Goal: Information Seeking & Learning: Learn about a topic

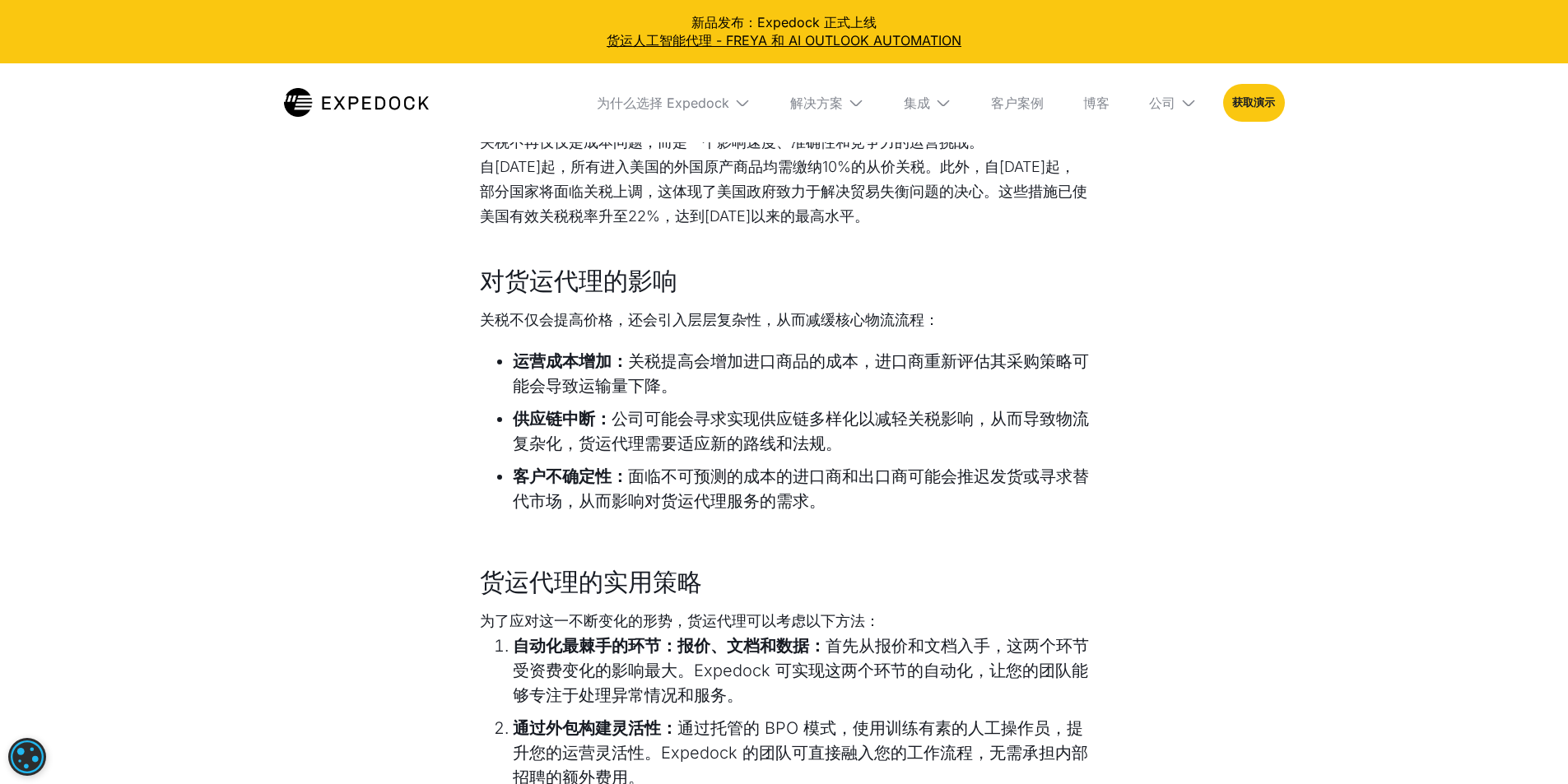
scroll to position [741, 0]
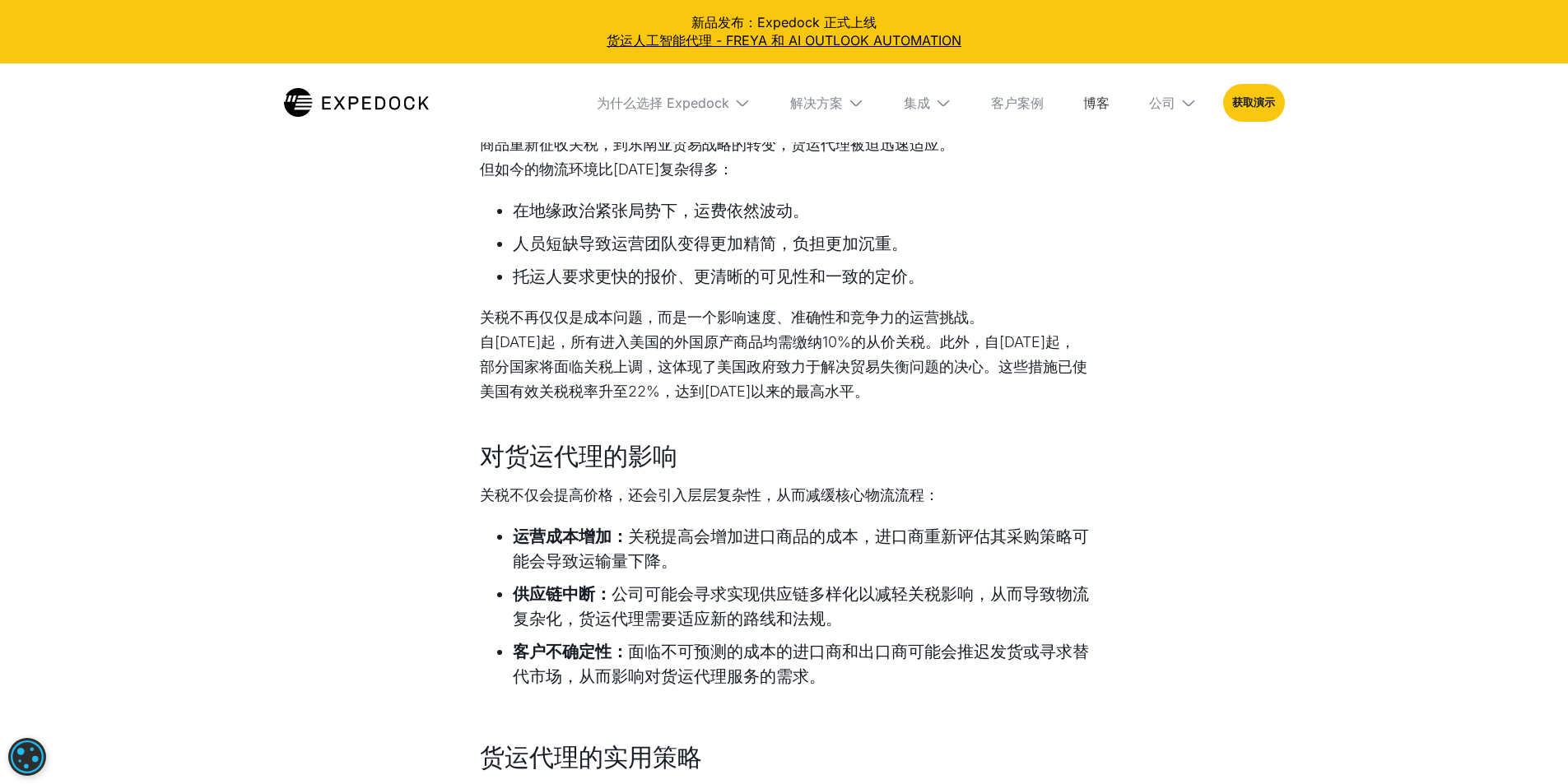
click at [1110, 97] on font "博客" at bounding box center [1096, 103] width 26 height 16
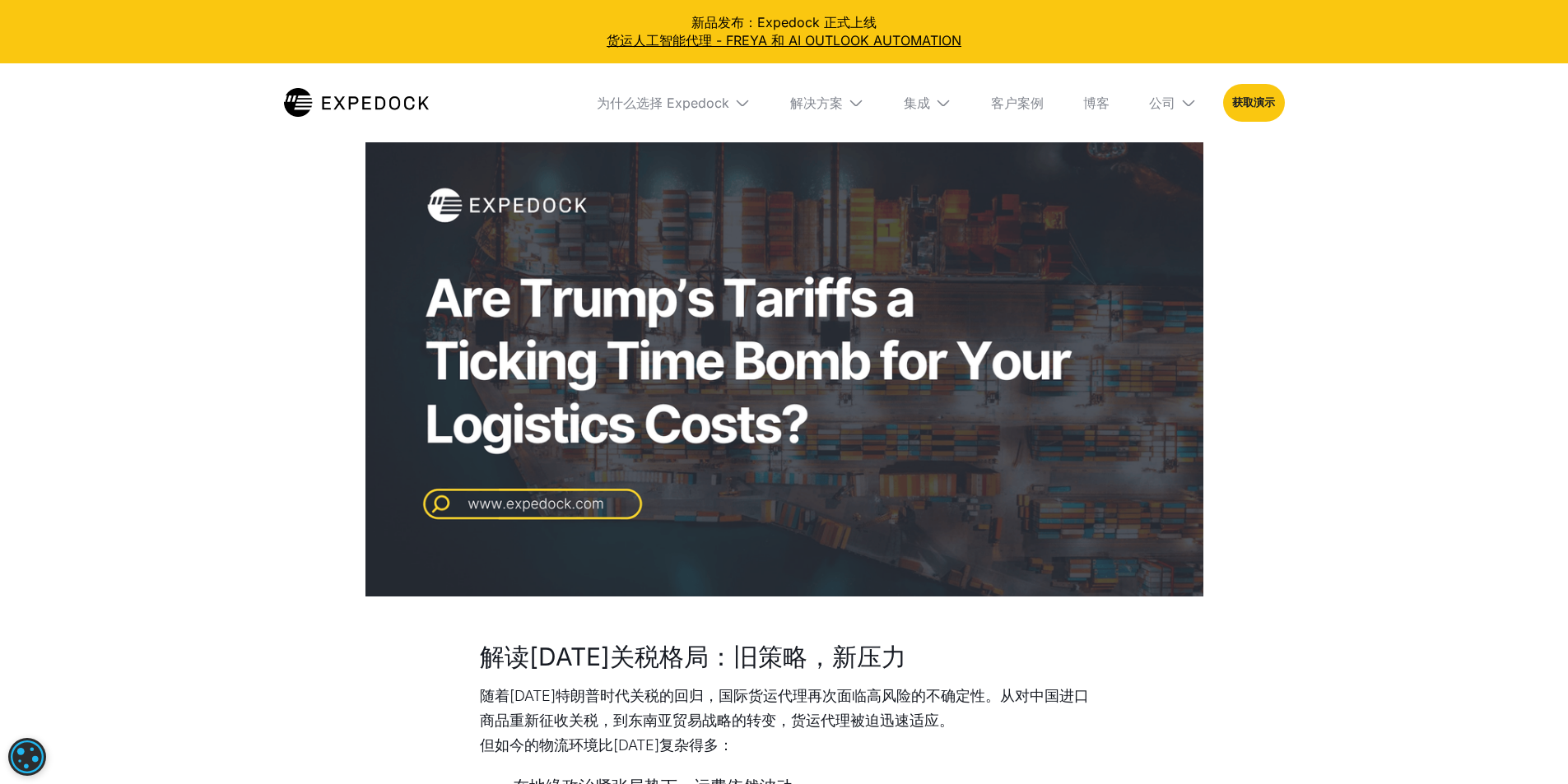
scroll to position [0, 0]
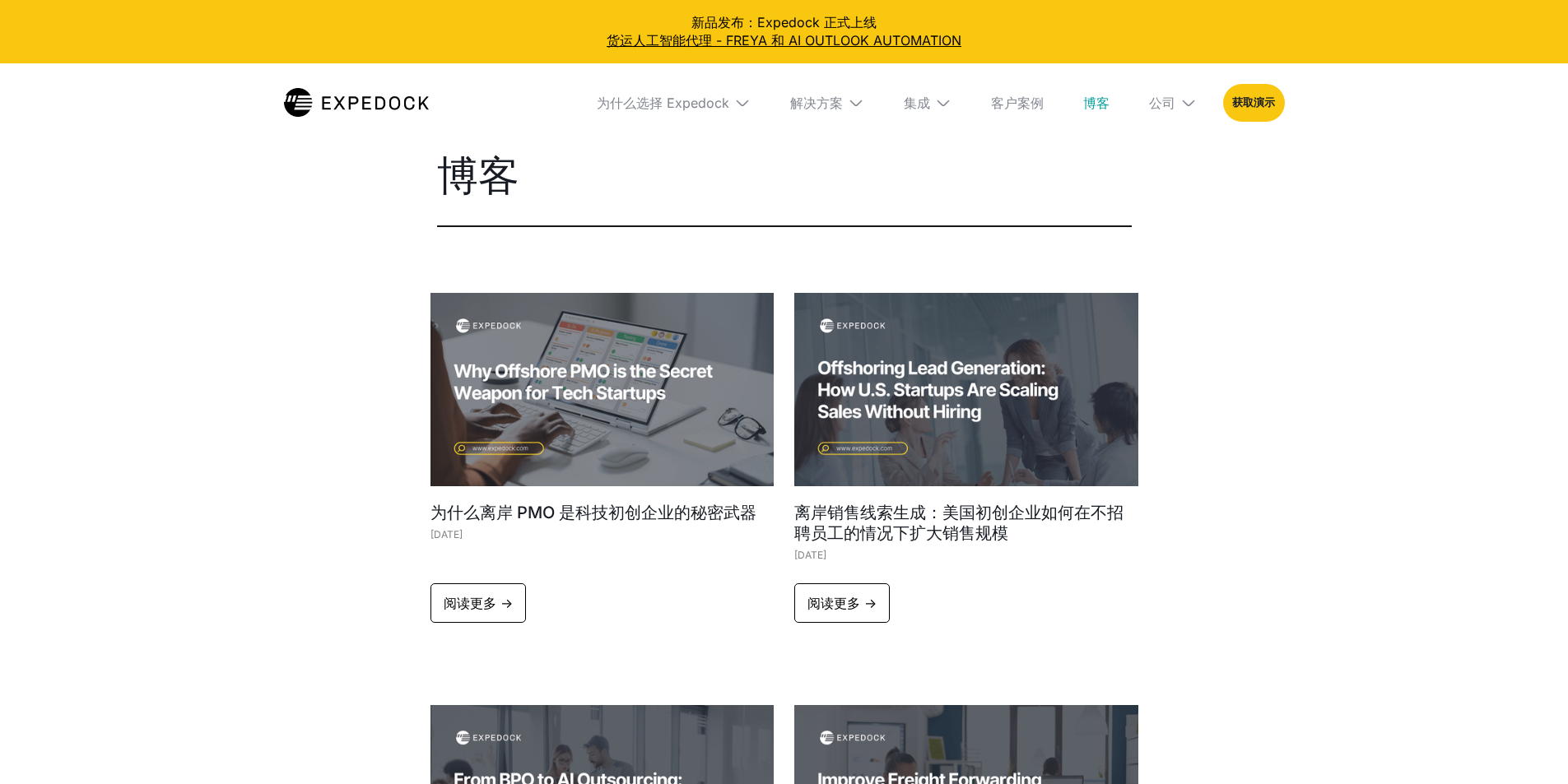
select select
drag, startPoint x: 0, startPoint y: 0, endPoint x: 1364, endPoint y: 640, distance: 1506.7
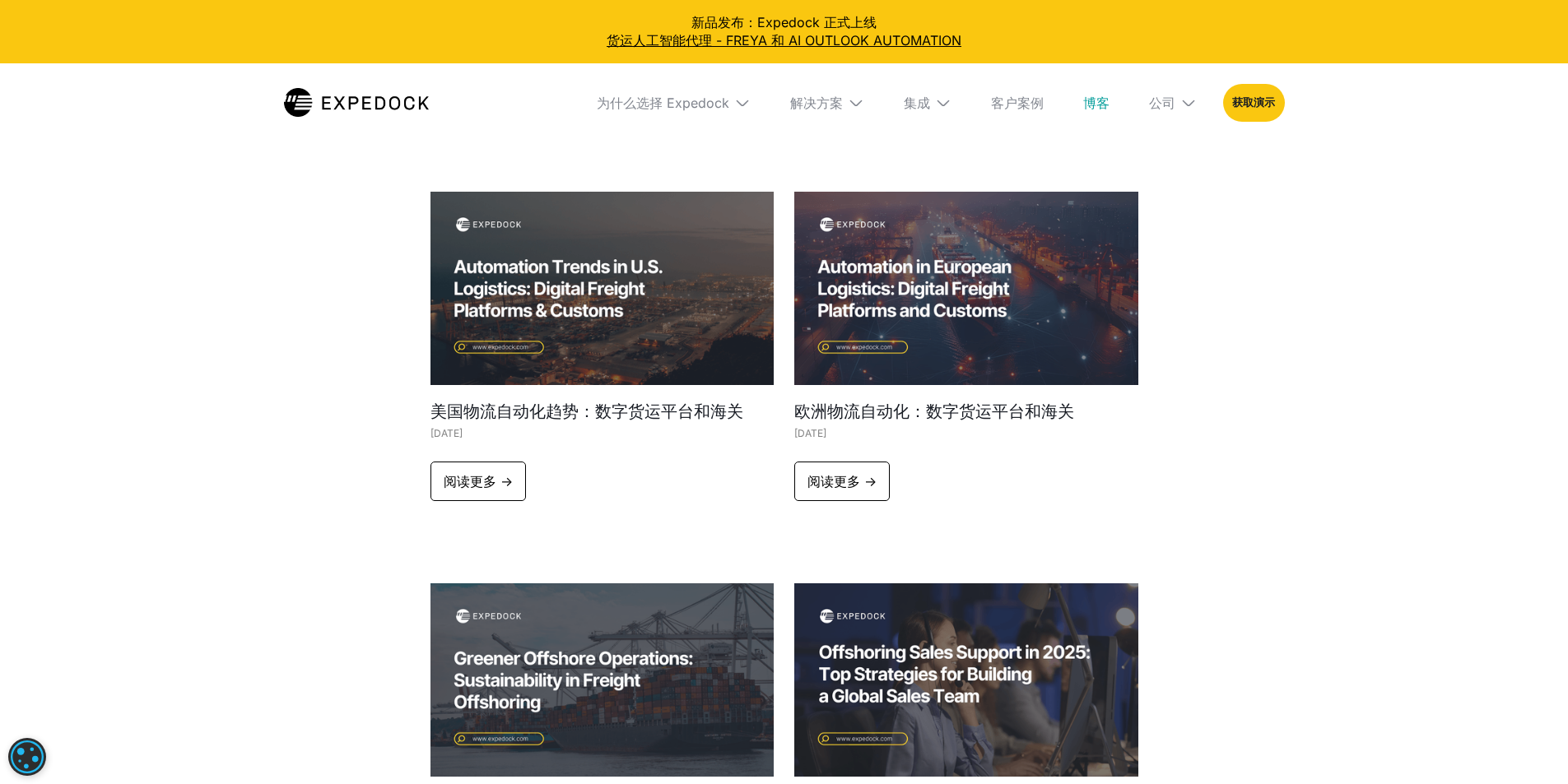
scroll to position [1152, 0]
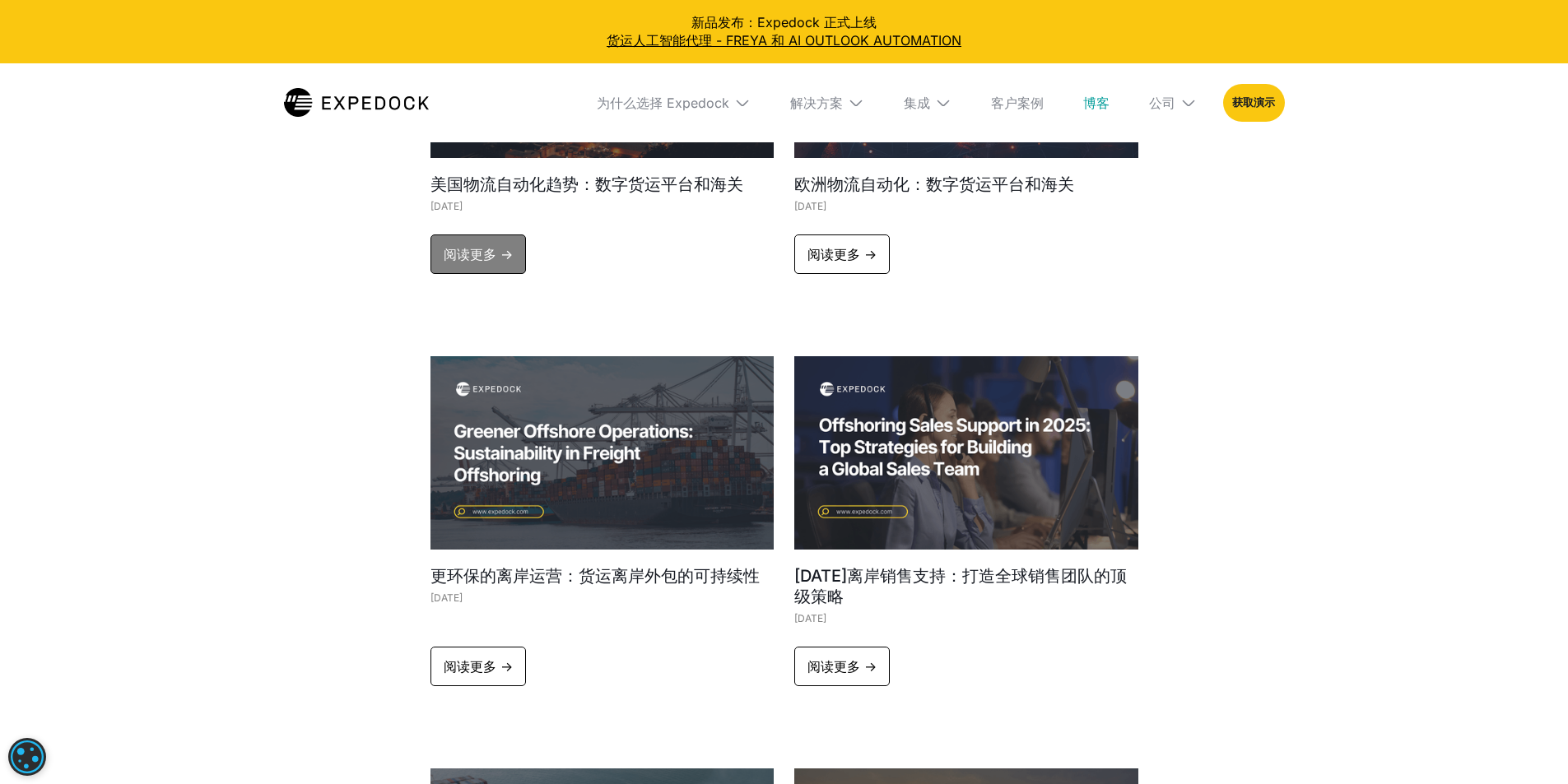
click at [465, 250] on font "阅读更多 ->" at bounding box center [478, 253] width 70 height 16
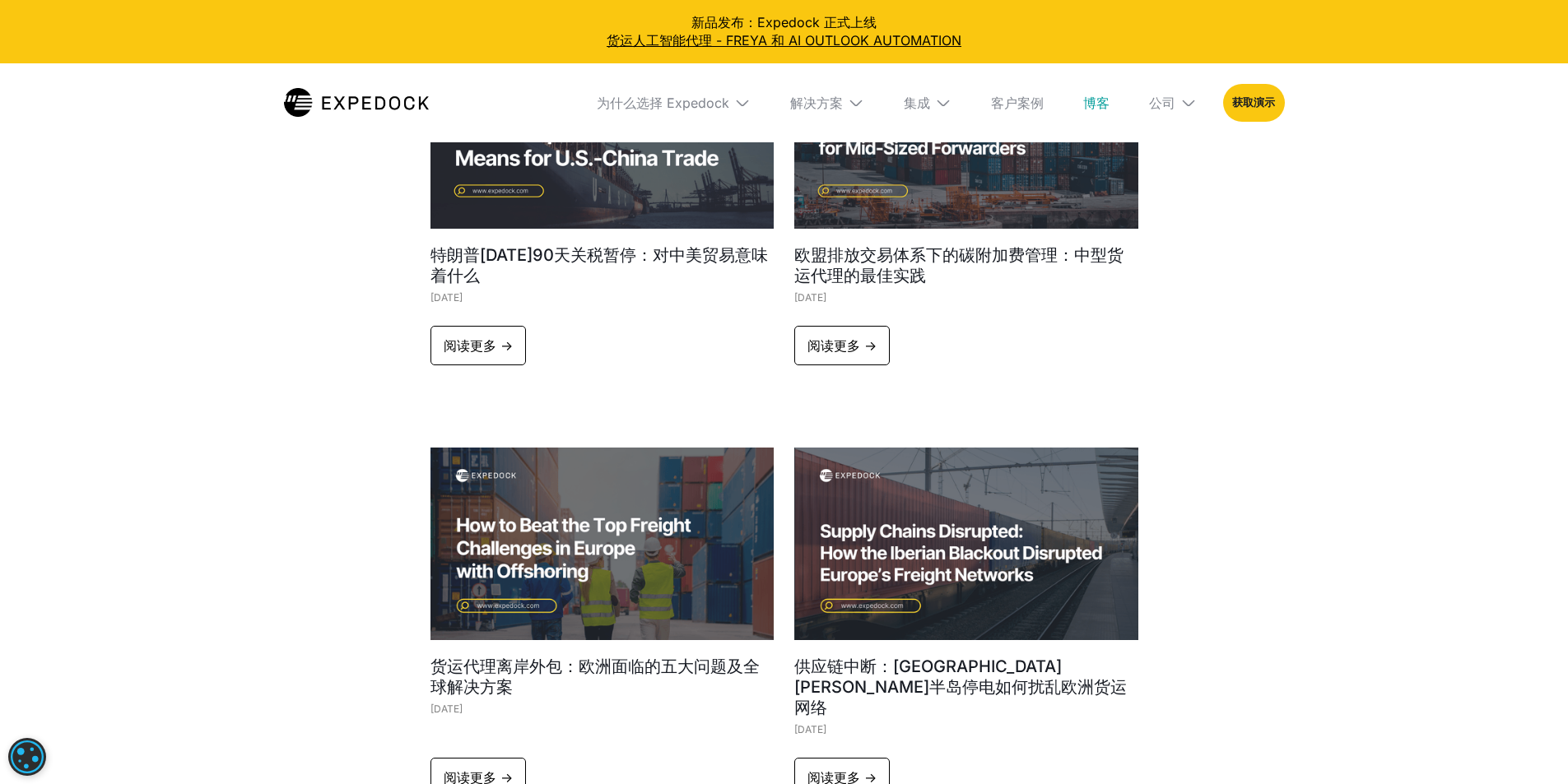
scroll to position [2304, 0]
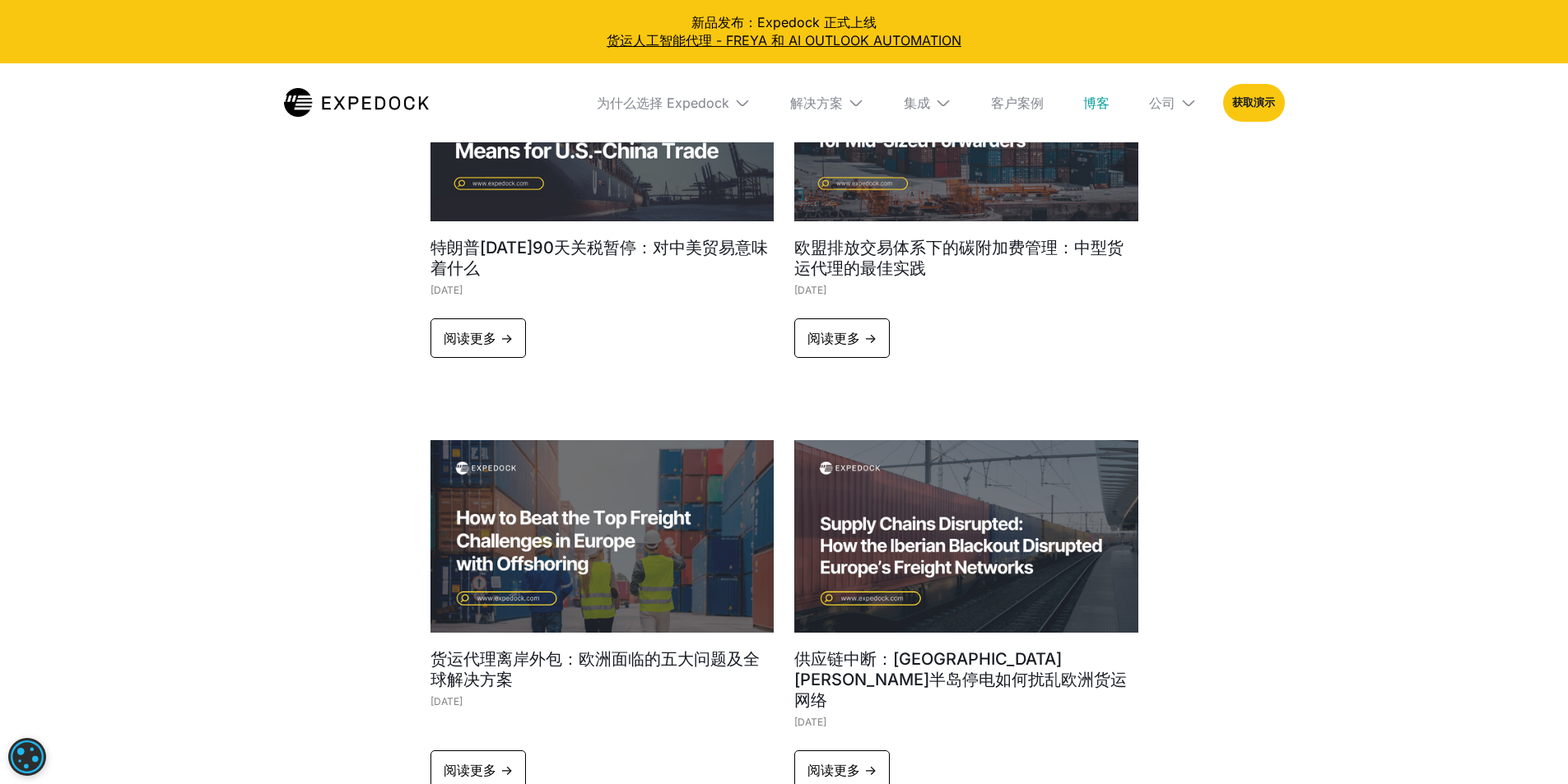
click at [587, 227] on div "特朗普2025年90天关税暂停：对中美贸易意味着什么 2025年5月28日" at bounding box center [603, 164] width 344 height 274
click at [574, 239] on font "特朗普2025年90天关税暂停：对中美贸易意味着什么" at bounding box center [600, 259] width 338 height 41
click at [480, 250] on font "特朗普2025年90天关税暂停：对中美贸易意味着什么" at bounding box center [600, 259] width 338 height 41
click at [446, 348] on link "阅读更多 ->" at bounding box center [478, 338] width 96 height 40
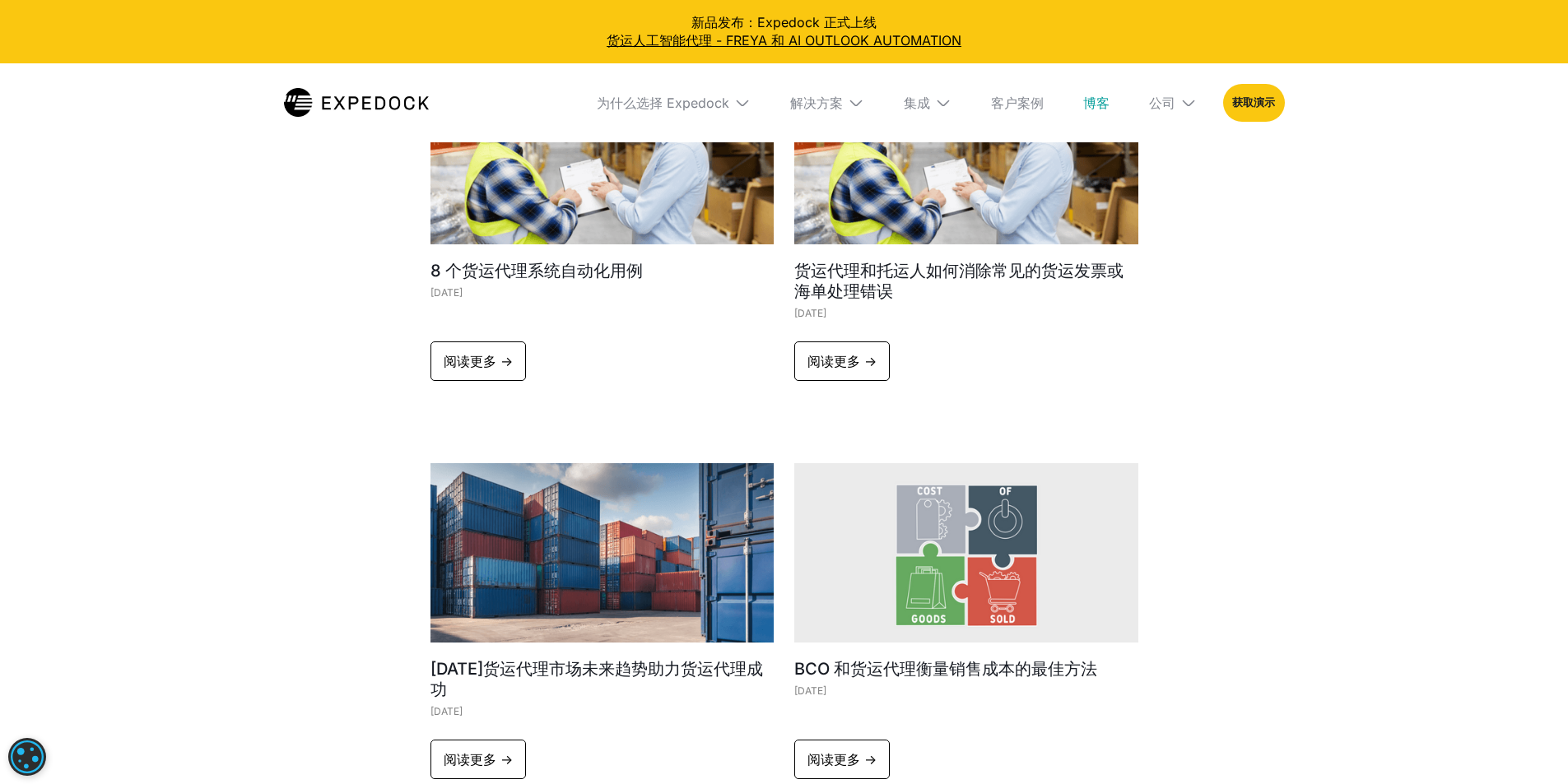
scroll to position [6665, 0]
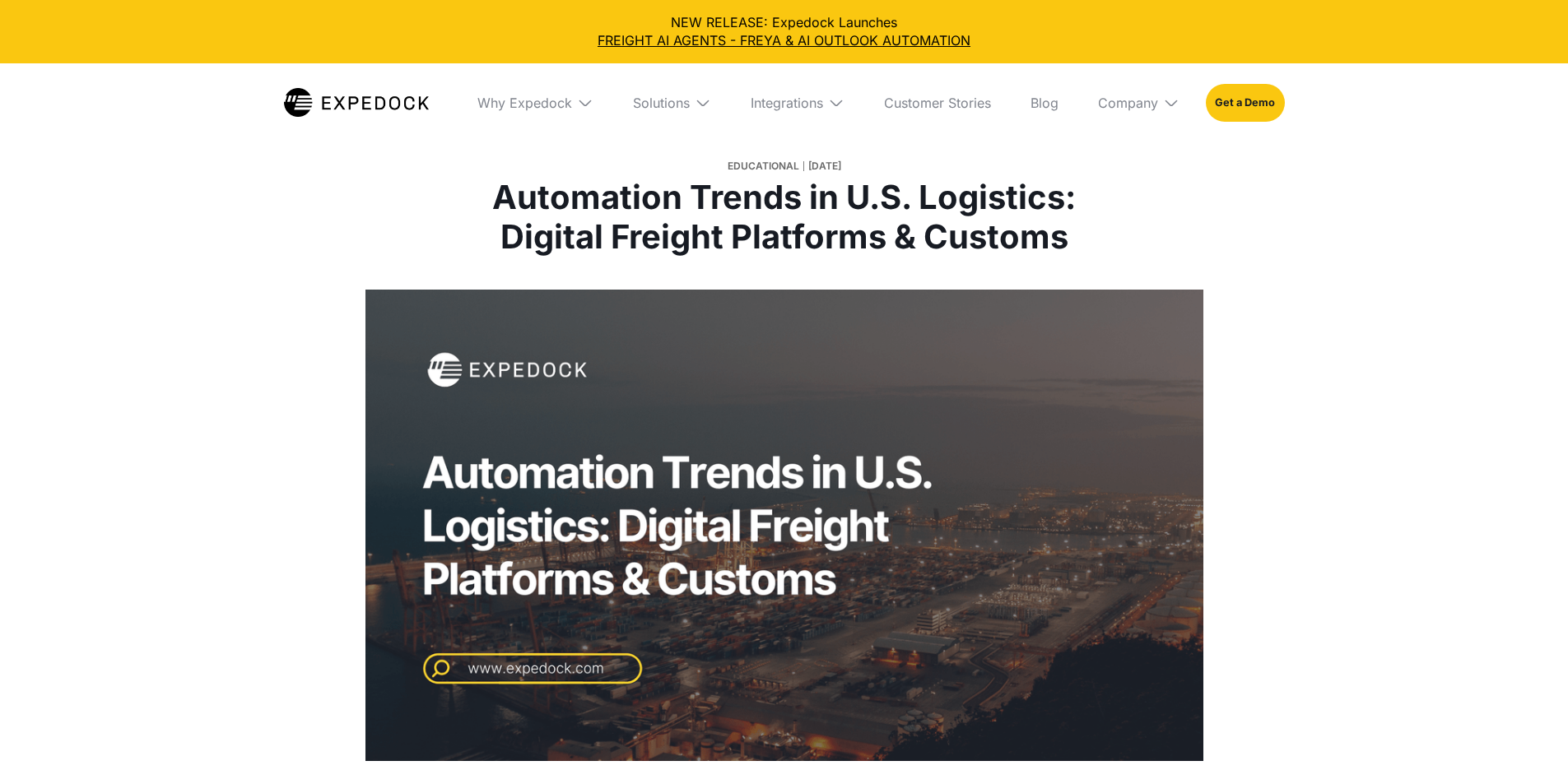
select select
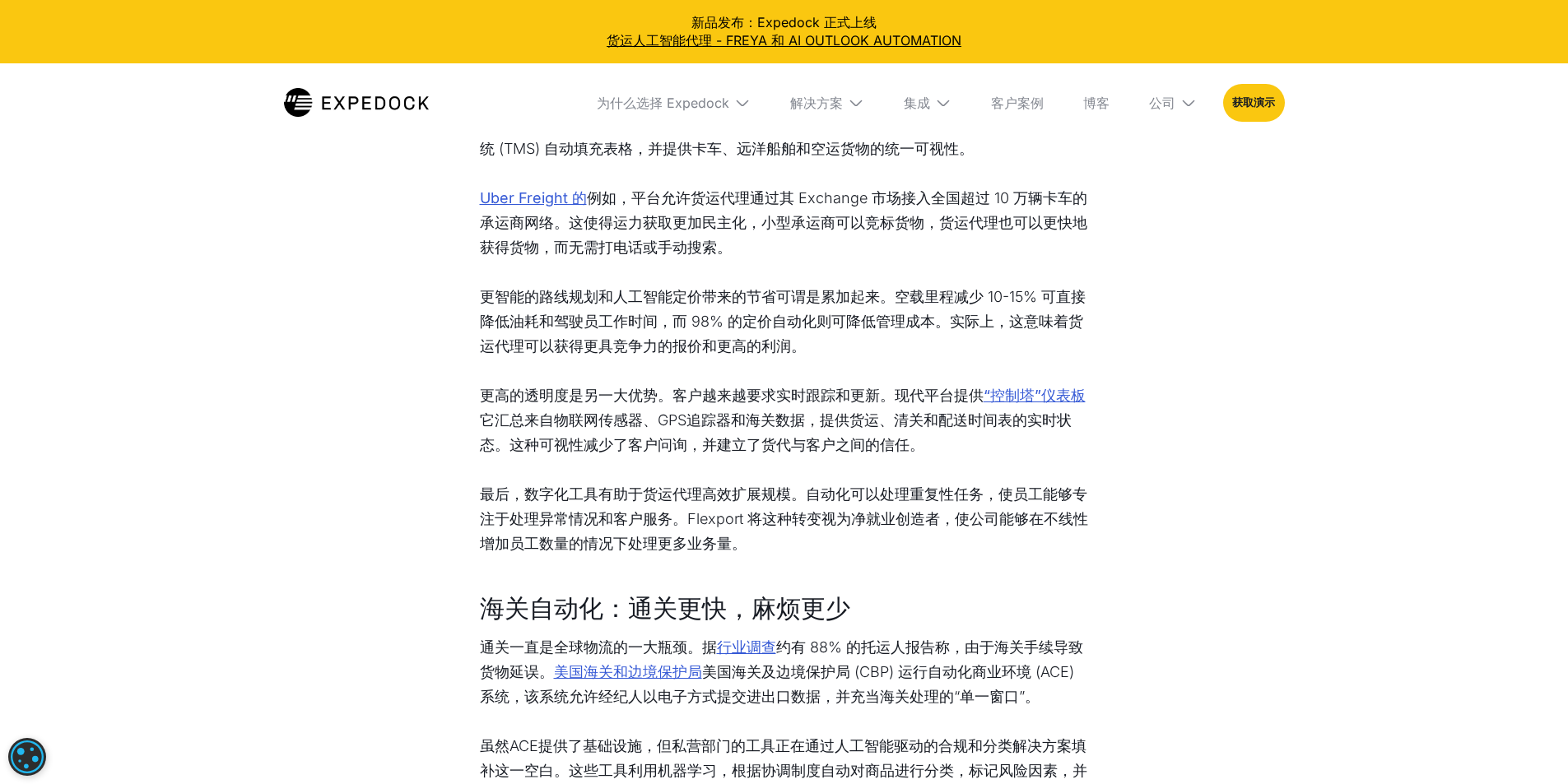
scroll to position [1880, 0]
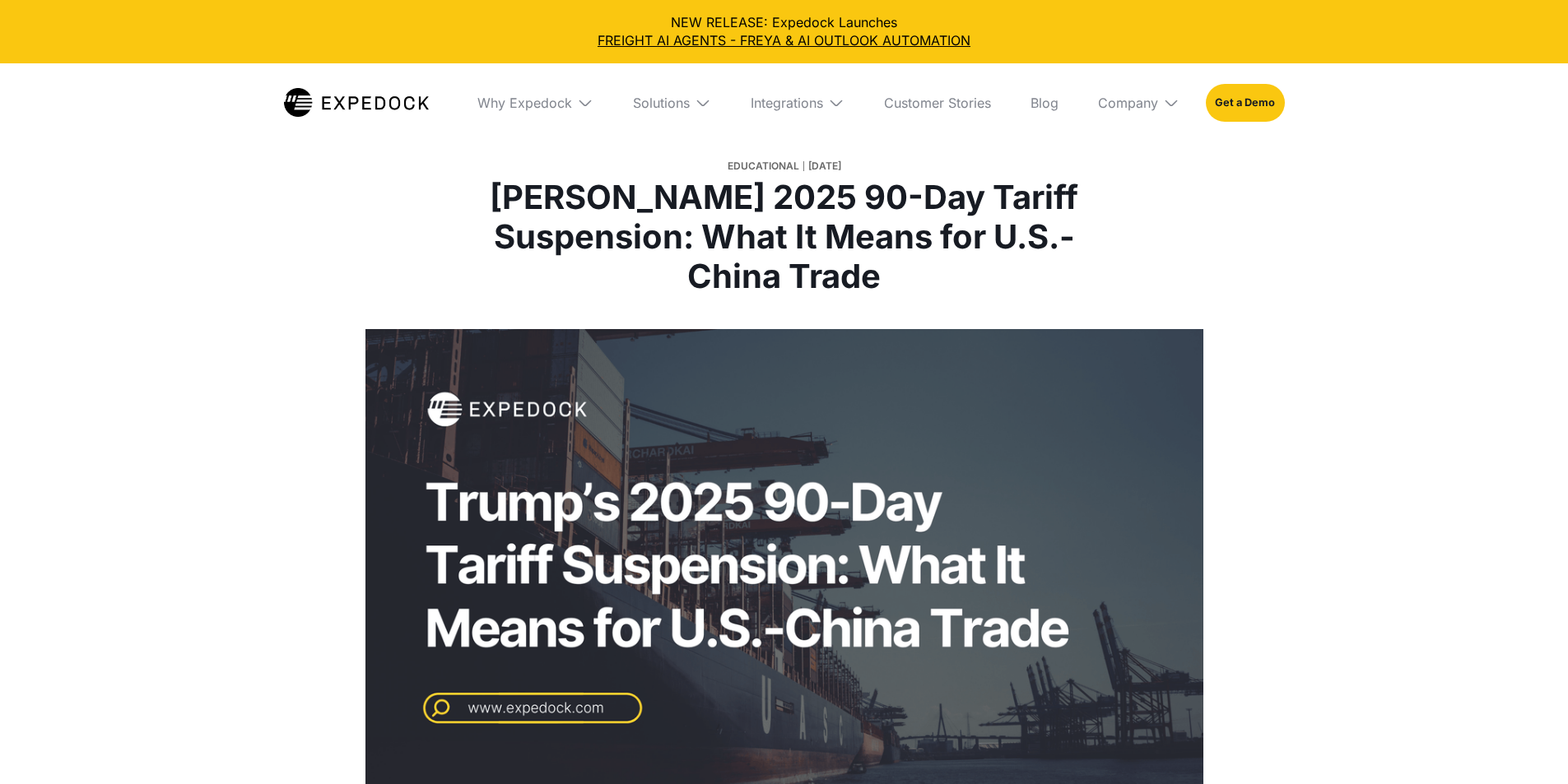
select select
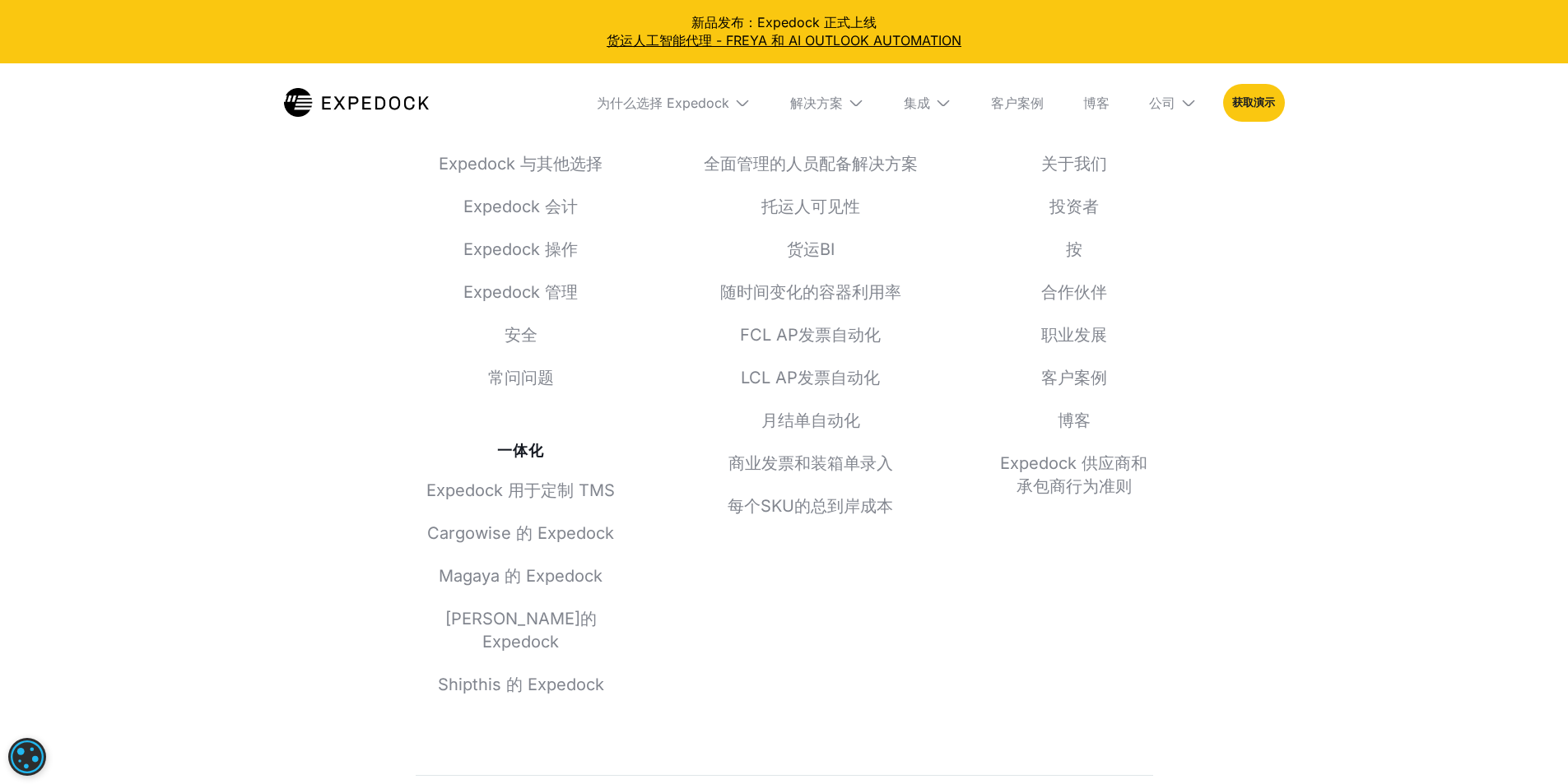
scroll to position [4621, 0]
